Goal: Task Accomplishment & Management: Complete application form

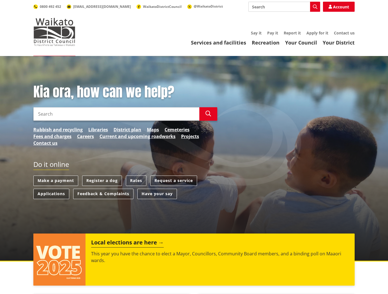
click at [55, 194] on link "Applications" at bounding box center [51, 194] width 36 height 10
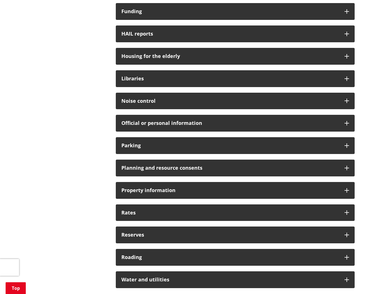
scroll to position [301, 0]
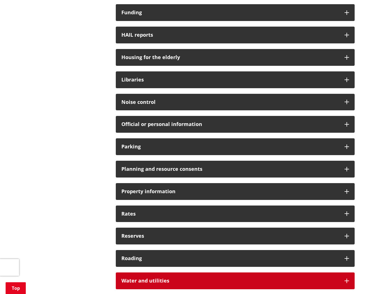
click at [131, 278] on h3 "Water and utilities" at bounding box center [230, 281] width 218 height 6
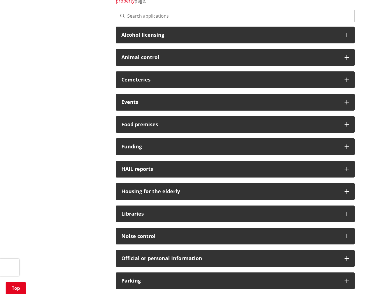
scroll to position [103, 0]
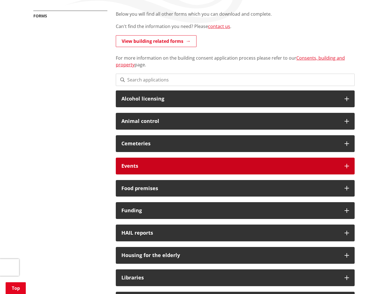
click at [136, 164] on h3 "Events" at bounding box center [230, 166] width 218 height 6
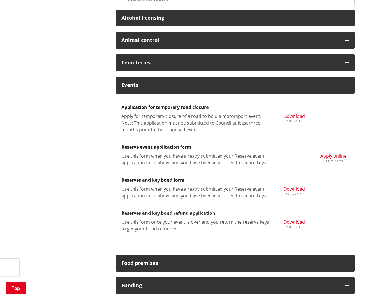
scroll to position [193, 0]
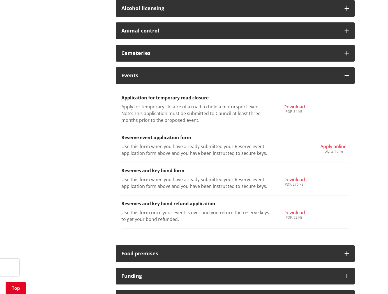
click at [289, 179] on span "Download" at bounding box center [294, 180] width 22 height 6
click at [332, 146] on span "Apply online" at bounding box center [333, 147] width 26 height 6
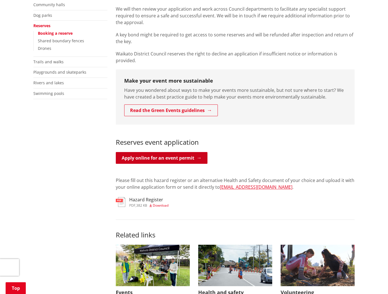
scroll to position [146, 0]
click at [156, 152] on link "Apply online for an event permit" at bounding box center [162, 158] width 92 height 12
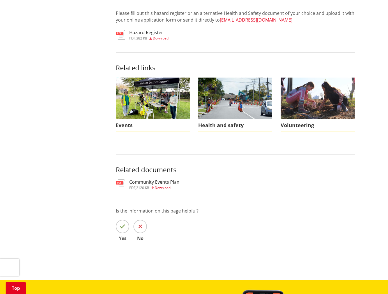
scroll to position [315, 0]
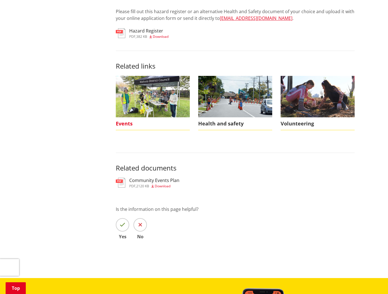
click at [141, 85] on img at bounding box center [153, 96] width 74 height 41
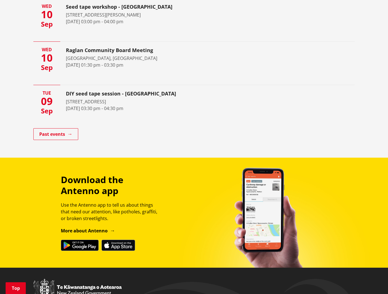
scroll to position [413, 0]
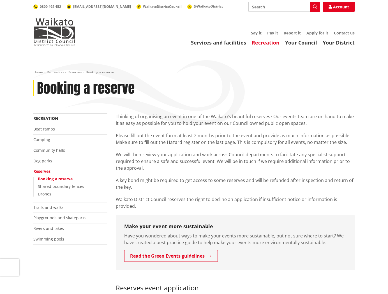
scroll to position [1, 0]
